Goal: Check status: Verify the current state of an ongoing process or item

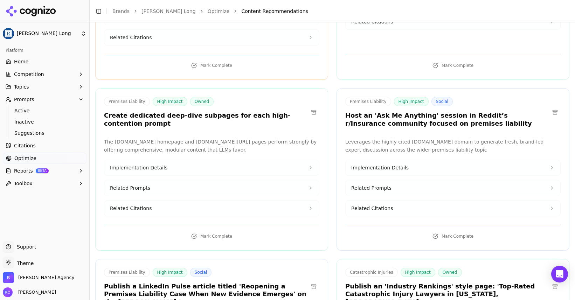
scroll to position [4157, 0]
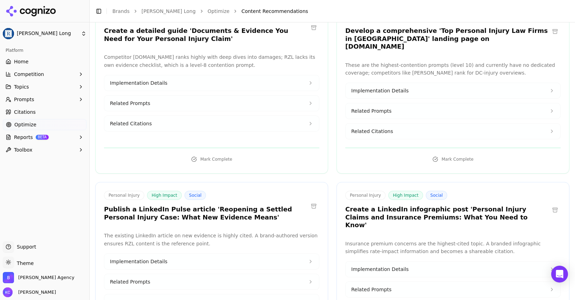
scroll to position [273, 0]
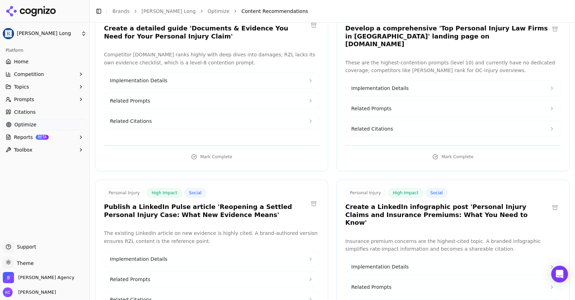
click at [31, 123] on span "Optimize" at bounding box center [25, 124] width 22 height 7
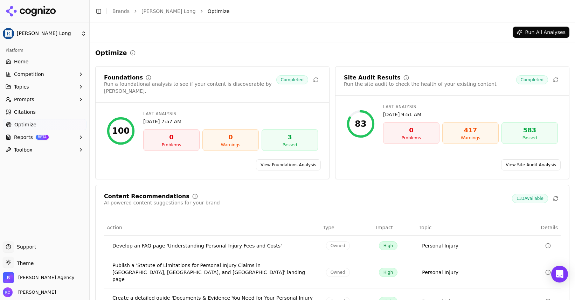
click at [23, 137] on span "Reports" at bounding box center [23, 137] width 19 height 7
click at [22, 145] on span "PDF" at bounding box center [44, 148] width 61 height 7
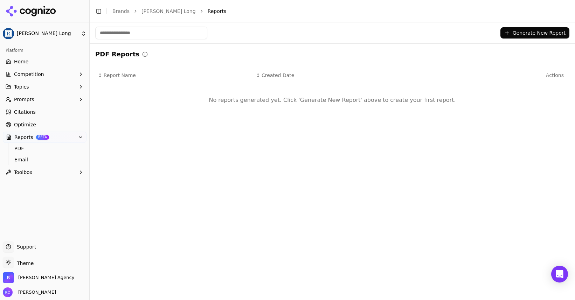
click at [27, 124] on span "Optimize" at bounding box center [25, 124] width 22 height 7
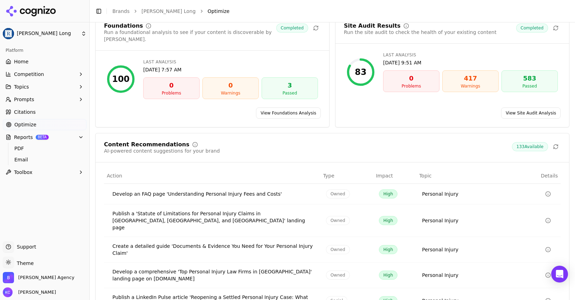
scroll to position [83, 0]
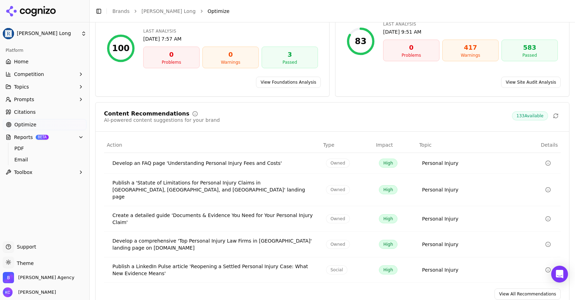
click at [49, 35] on html "[PERSON_NAME] Long Platform Home Competition Topics Prompts Citations Optimize …" at bounding box center [287, 150] width 575 height 300
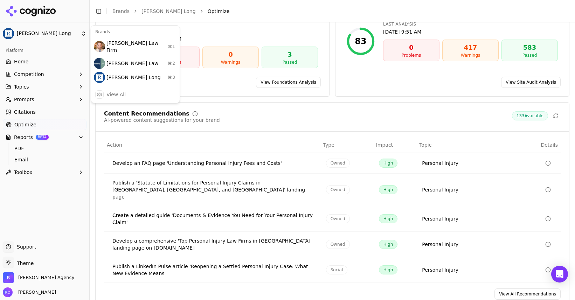
click at [75, 119] on html "[PERSON_NAME] Long Platform Home Competition Topics Prompts Citations Optimize …" at bounding box center [287, 150] width 575 height 300
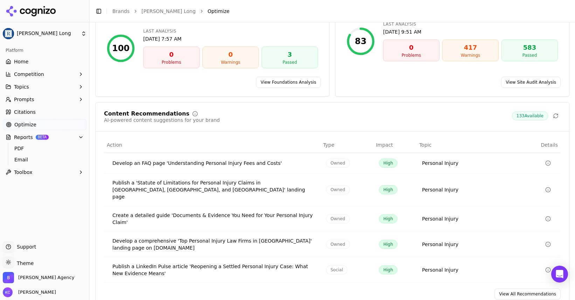
click at [118, 9] on link "Brands" at bounding box center [120, 11] width 17 height 6
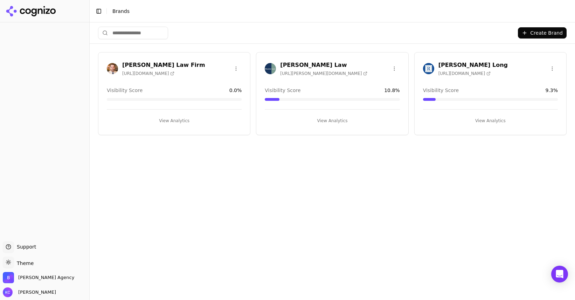
click at [336, 119] on button "View Analytics" at bounding box center [332, 120] width 135 height 11
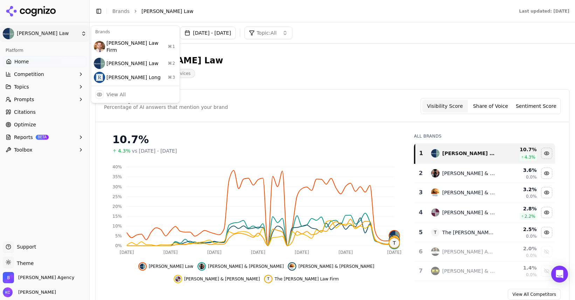
click at [44, 33] on html "[PERSON_NAME] Law Platform Home Competition Topics Prompts Citations Optimize R…" at bounding box center [287, 150] width 575 height 300
click at [108, 72] on div "[PERSON_NAME] Long ⌘ 3" at bounding box center [135, 77] width 86 height 14
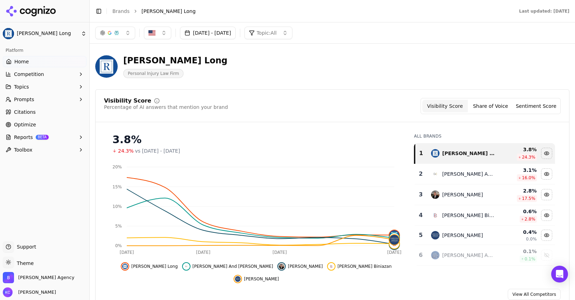
click at [236, 34] on button "[DATE] - [DATE]" at bounding box center [208, 33] width 56 height 13
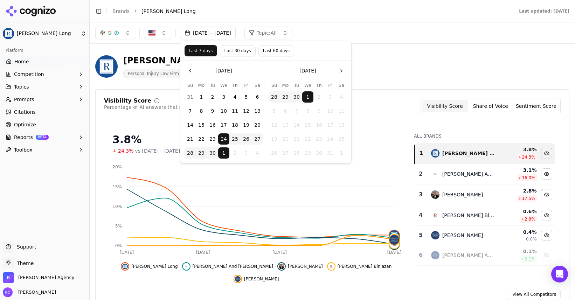
click at [239, 51] on button "Last 30 days" at bounding box center [238, 50] width 36 height 11
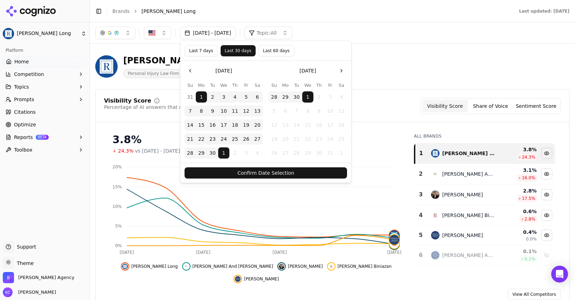
click at [279, 174] on button "Confirm Date Selection" at bounding box center [266, 172] width 162 height 11
